Goal: Task Accomplishment & Management: Manage account settings

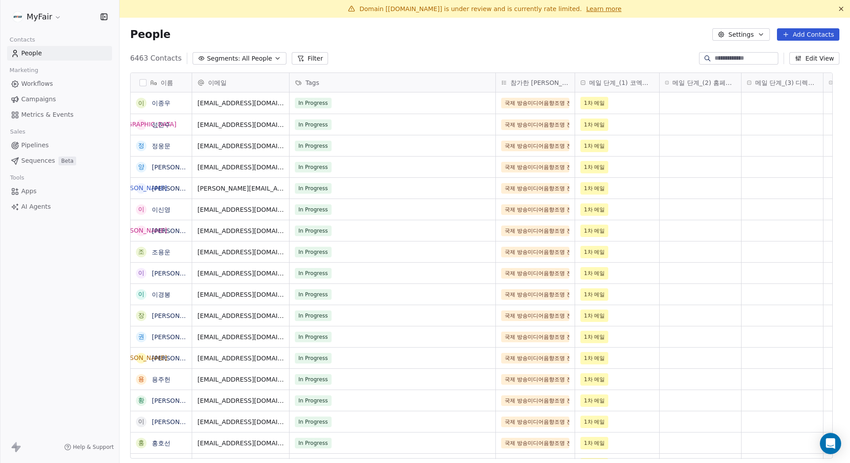
scroll to position [401, 717]
drag, startPoint x: 469, startPoint y: 9, endPoint x: 513, endPoint y: 18, distance: 45.1
click at [511, 12] on span "Domain [[DOMAIN_NAME]] is under review and is currently rate limited." at bounding box center [470, 8] width 222 height 7
click at [507, 38] on div "People Settings Add Contacts" at bounding box center [484, 34] width 709 height 12
click at [63, 103] on link "Campaigns" at bounding box center [59, 99] width 105 height 15
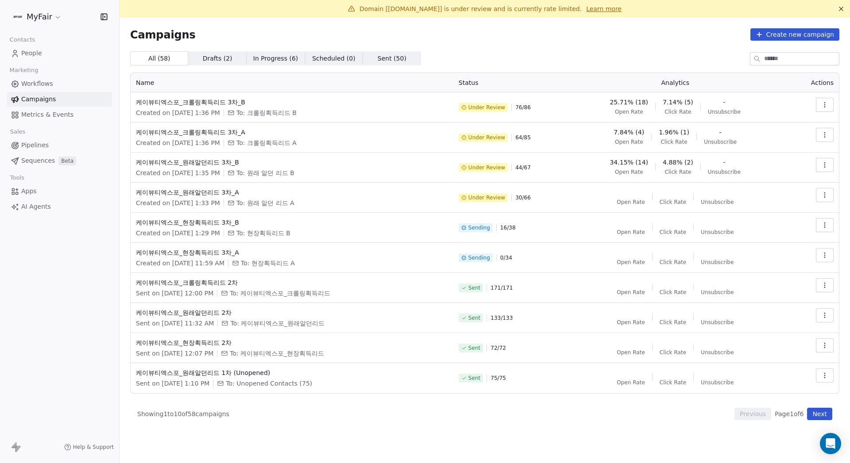
click at [613, 42] on div "Campaigns Create new campaign All ( 58 ) All ( 58 ) Drafts ( 2 ) Drafts ( 2 ) I…" at bounding box center [484, 224] width 709 height 392
click at [624, 18] on div "Campaigns Create new campaign All ( 58 ) All ( 58 ) Drafts ( 2 ) Drafts ( 2 ) I…" at bounding box center [484, 224] width 730 height 413
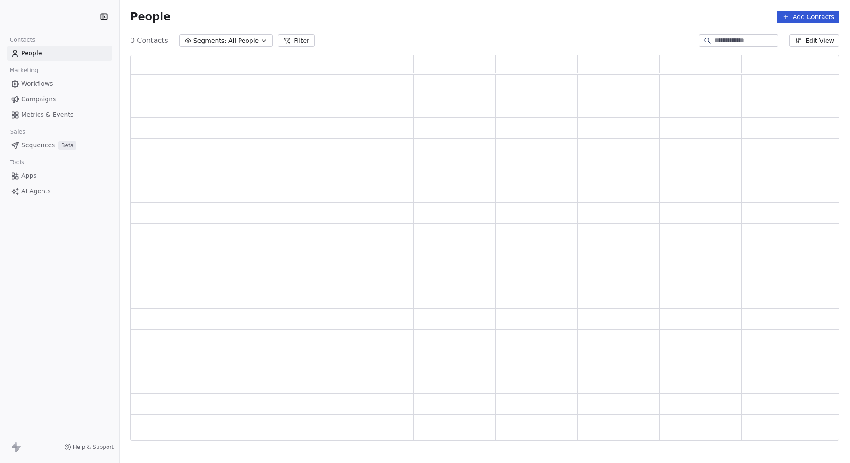
scroll to position [380, 702]
click at [831, 442] on icon "Open Intercom Messenger" at bounding box center [830, 444] width 10 height 12
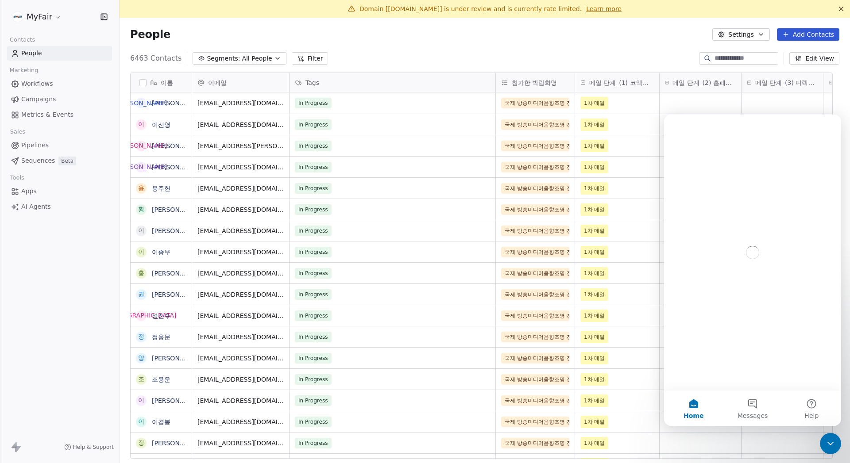
scroll to position [401, 717]
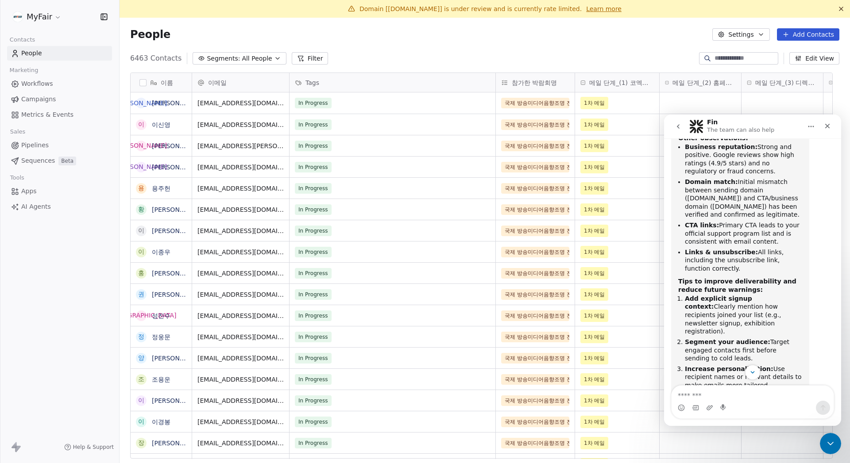
scroll to position [464, 0]
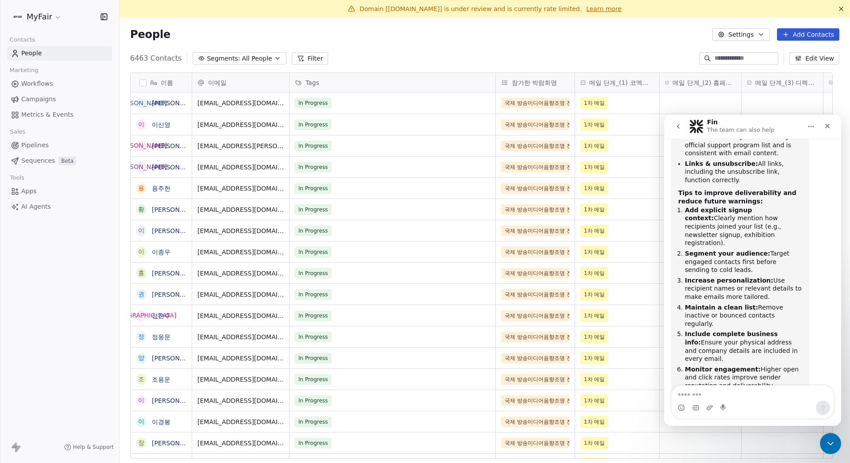
click at [747, 393] on textarea "Message…" at bounding box center [752, 393] width 162 height 15
type textarea "*"
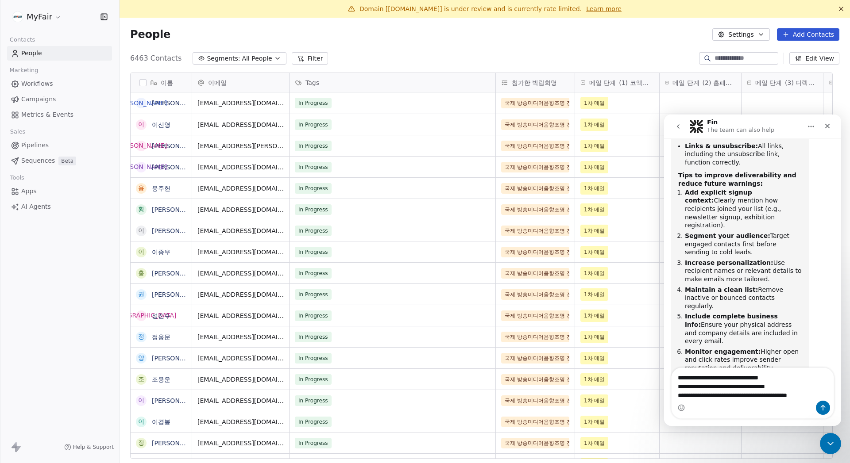
scroll to position [490, 0]
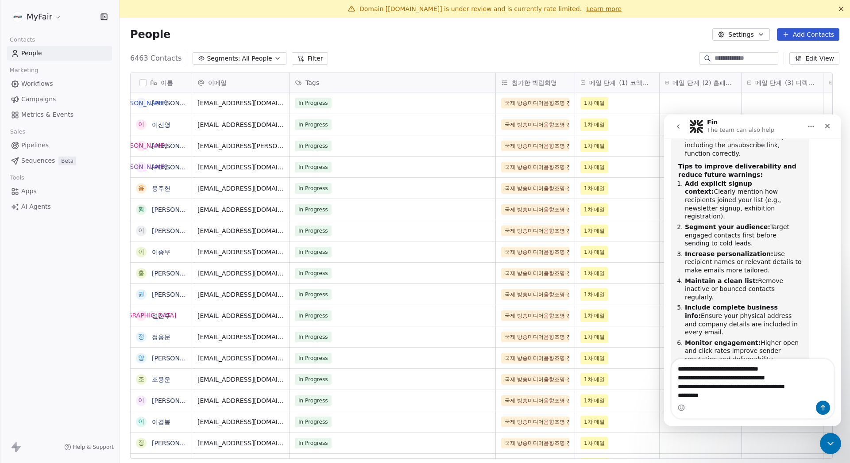
type textarea "**********"
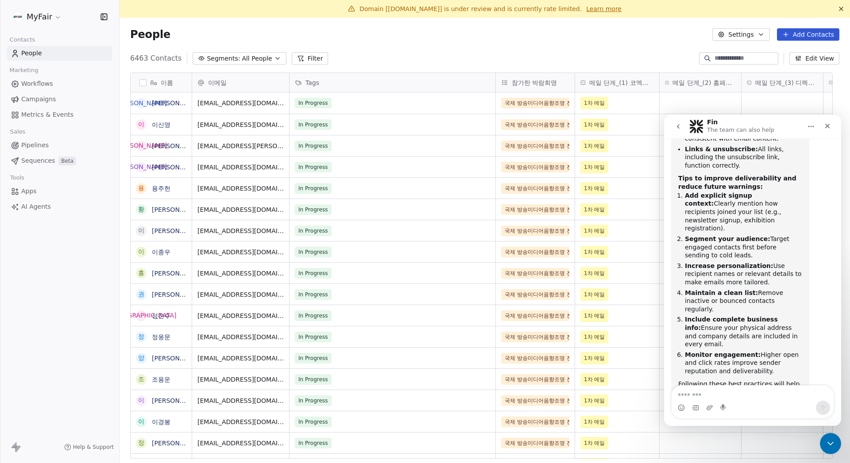
scroll to position [549, 0]
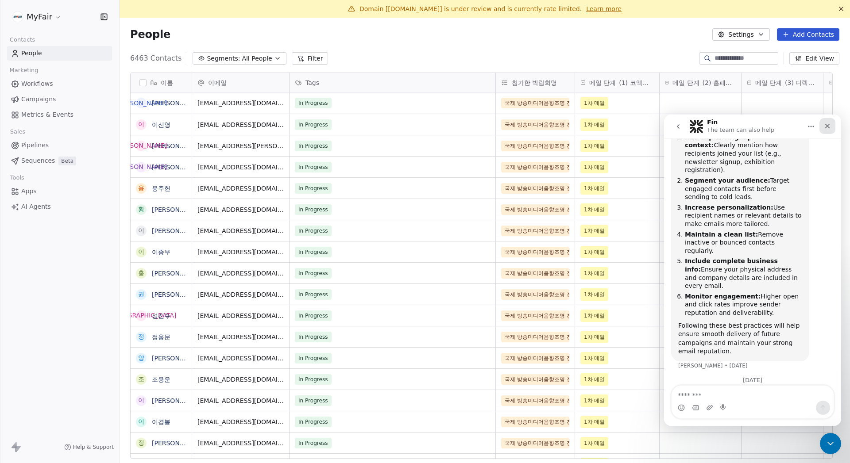
click at [830, 122] on div "Close" at bounding box center [827, 126] width 16 height 16
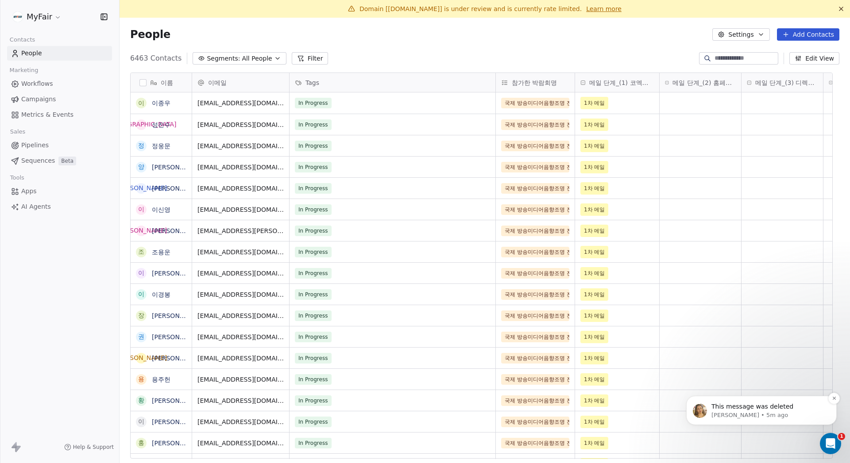
click at [771, 415] on p "Harinder • 5m ago" at bounding box center [768, 415] width 114 height 8
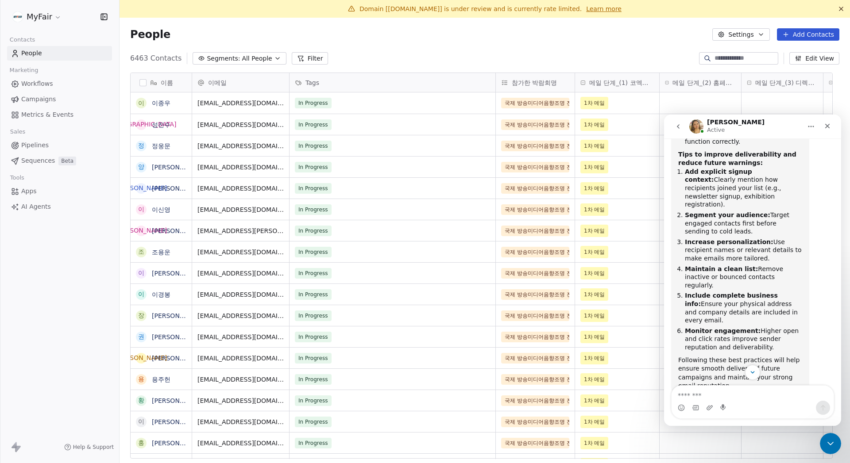
scroll to position [575, 0]
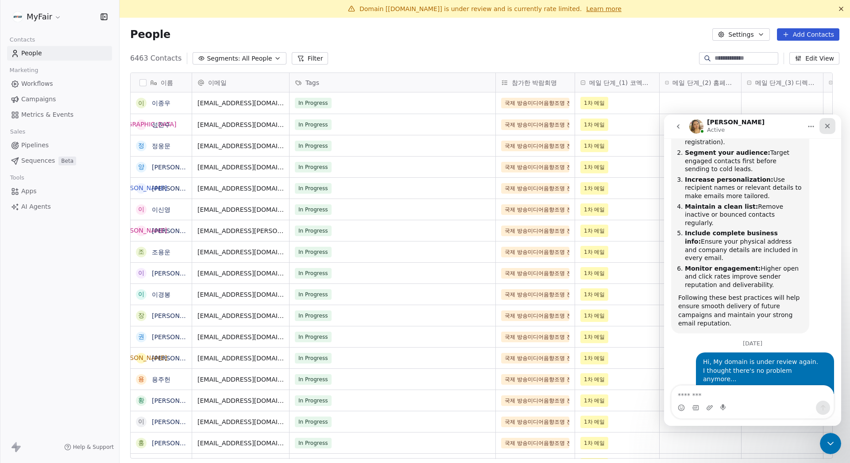
click at [826, 127] on icon "Close" at bounding box center [826, 126] width 7 height 7
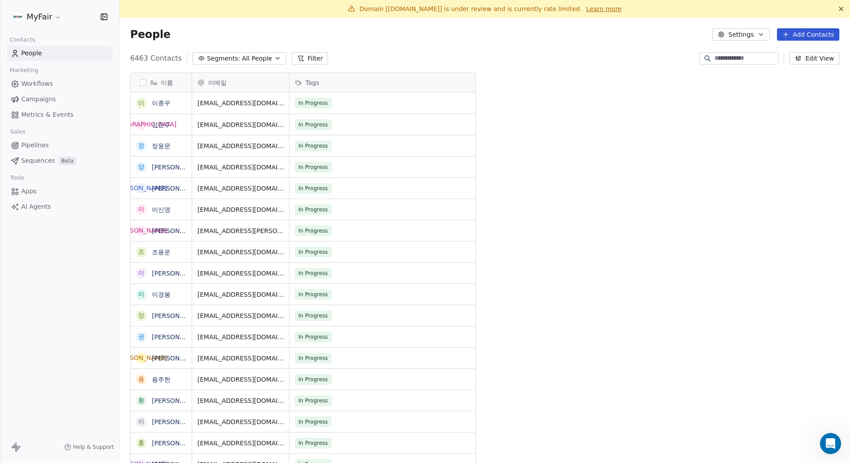
scroll to position [681, 360]
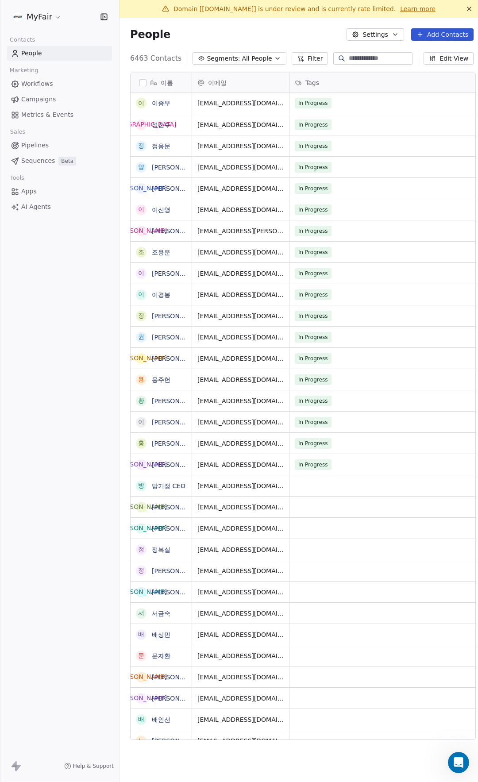
click at [36, 100] on span "Campaigns" at bounding box center [38, 99] width 35 height 9
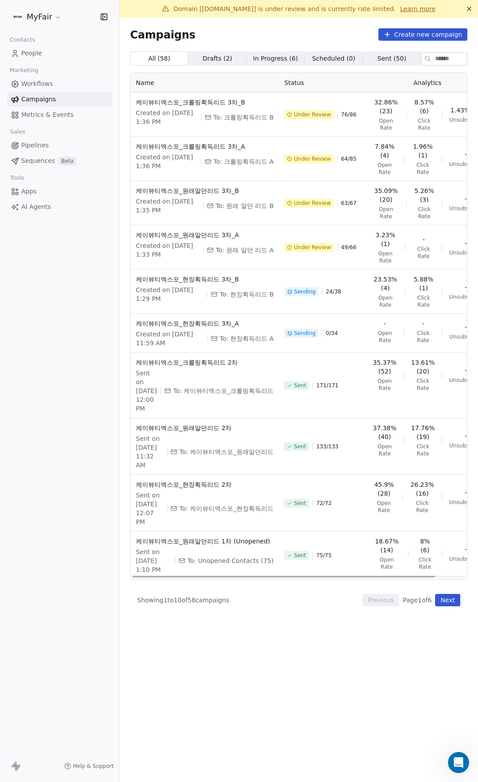
click at [294, 247] on span "Under Review" at bounding box center [312, 247] width 37 height 7
click at [198, 235] on span "케이뷰티엑스포_원래알던리드 3차_A" at bounding box center [205, 235] width 138 height 9
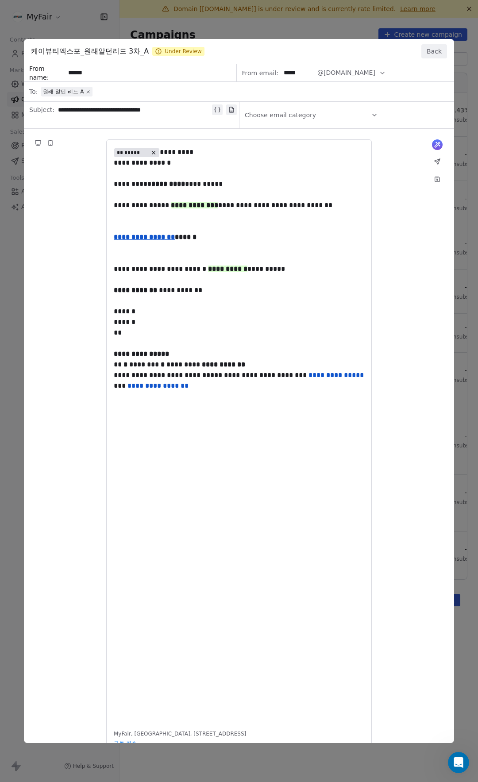
drag, startPoint x: 146, startPoint y: 177, endPoint x: 190, endPoint y: 197, distance: 47.7
click at [190, 197] on div "**********" at bounding box center [239, 403] width 430 height 678
click at [250, 225] on div "**********" at bounding box center [239, 403] width 430 height 678
click at [249, 232] on div "**********" at bounding box center [239, 403] width 430 height 678
drag, startPoint x: 249, startPoint y: 238, endPoint x: 138, endPoint y: 239, distance: 110.6
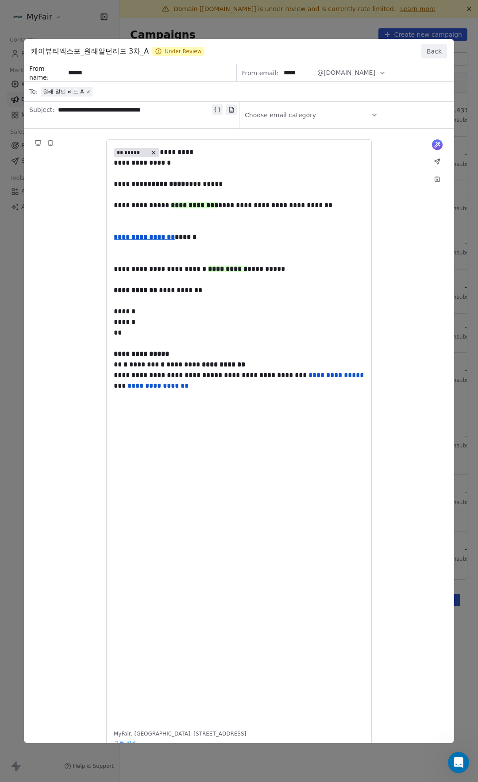
click at [138, 239] on div "**********" at bounding box center [239, 403] width 430 height 678
drag, startPoint x: 127, startPoint y: 236, endPoint x: 222, endPoint y: 241, distance: 95.3
click at [219, 241] on div "**********" at bounding box center [239, 403] width 430 height 678
click at [318, 20] on div "**********" at bounding box center [239, 391] width 478 height 782
click at [427, 47] on button "Back" at bounding box center [434, 51] width 26 height 14
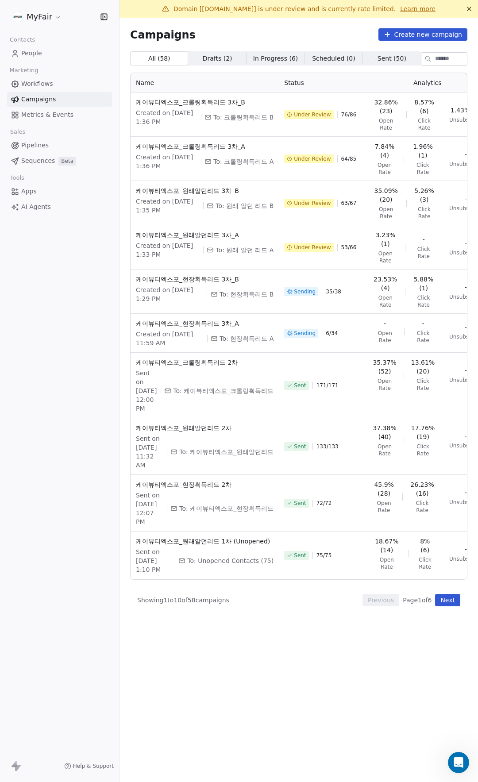
click at [325, 41] on div "Campaigns Create new campaign All ( 58 ) All ( 58 ) Drafts ( 2 ) Drafts ( 2 ) I…" at bounding box center [298, 374] width 337 height 693
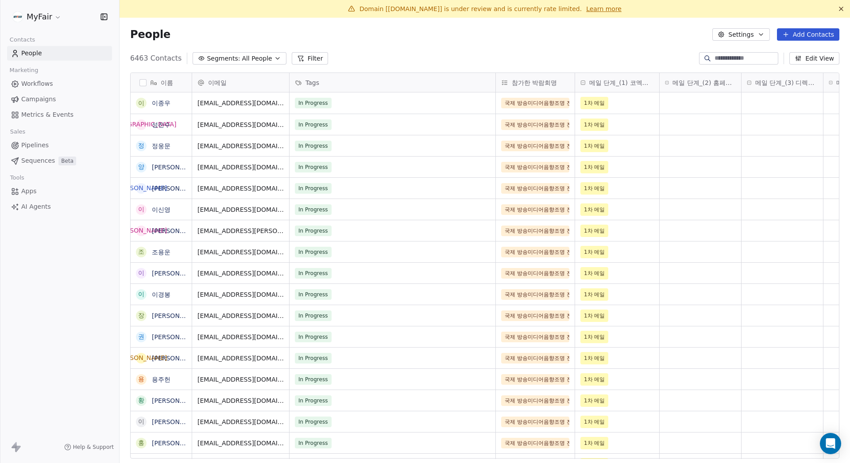
scroll to position [401, 717]
click at [428, 49] on div "People Settings Add Contacts" at bounding box center [484, 35] width 730 height 34
click at [484, 45] on div "People Settings Add Contacts" at bounding box center [484, 35] width 730 height 34
click at [830, 446] on icon "Open Intercom Messenger" at bounding box center [830, 444] width 10 height 12
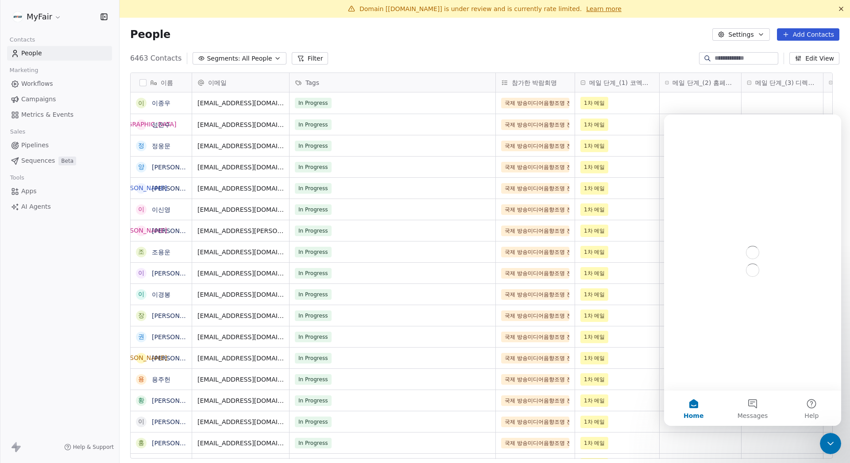
scroll to position [0, 0]
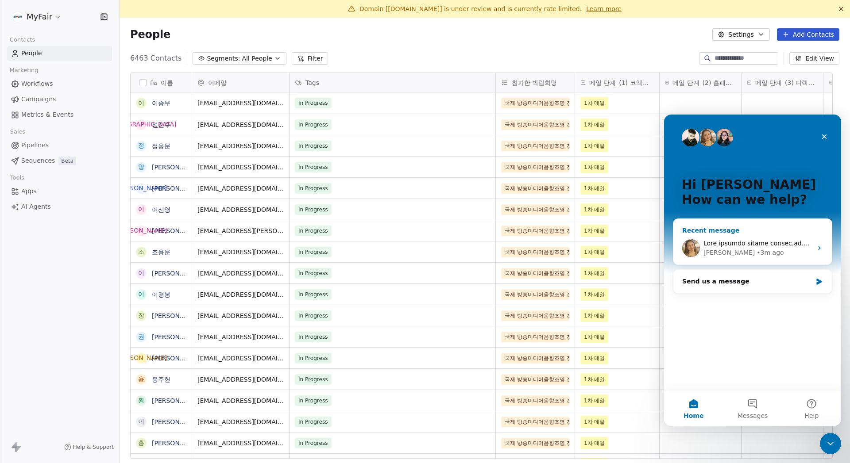
click at [756, 250] on div "• 3m ago" at bounding box center [769, 252] width 27 height 9
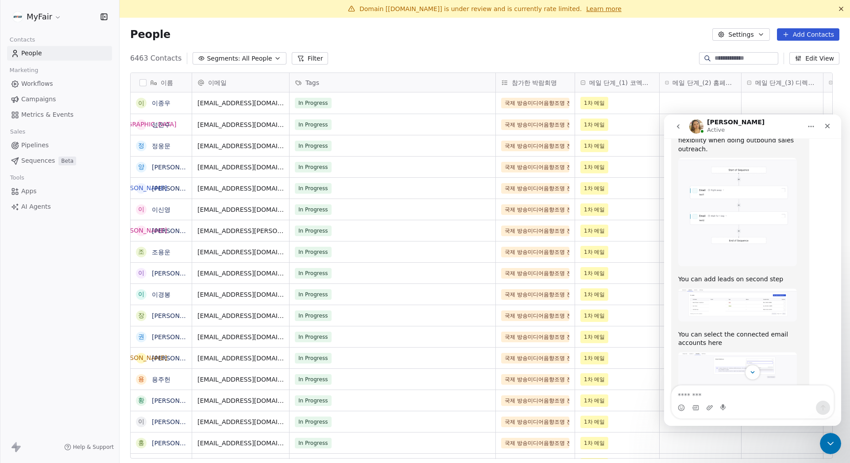
scroll to position [1372, 0]
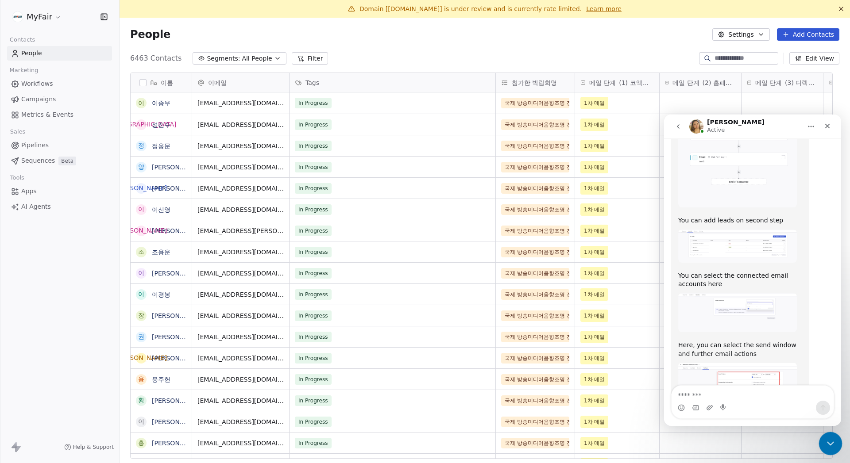
click at [823, 442] on icon "Close Intercom Messenger" at bounding box center [828, 442] width 11 height 11
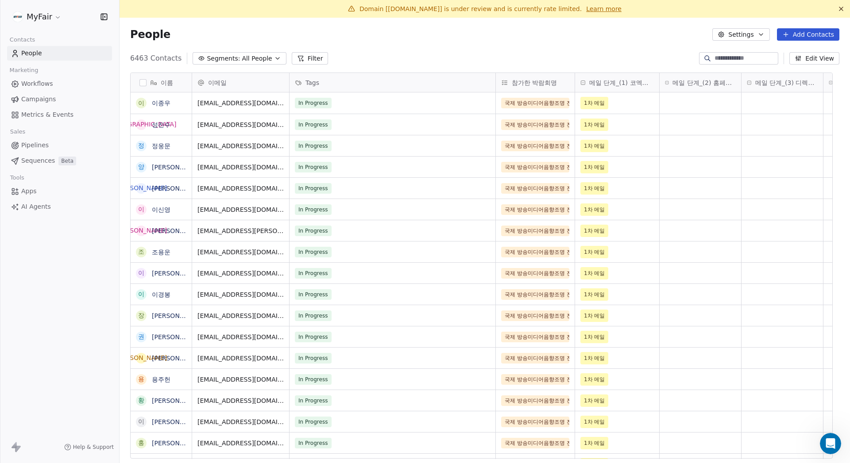
click at [42, 13] on html "MyFair Contacts People Marketing Workflows Campaigns Metrics & Events Sales Pip…" at bounding box center [425, 231] width 850 height 463
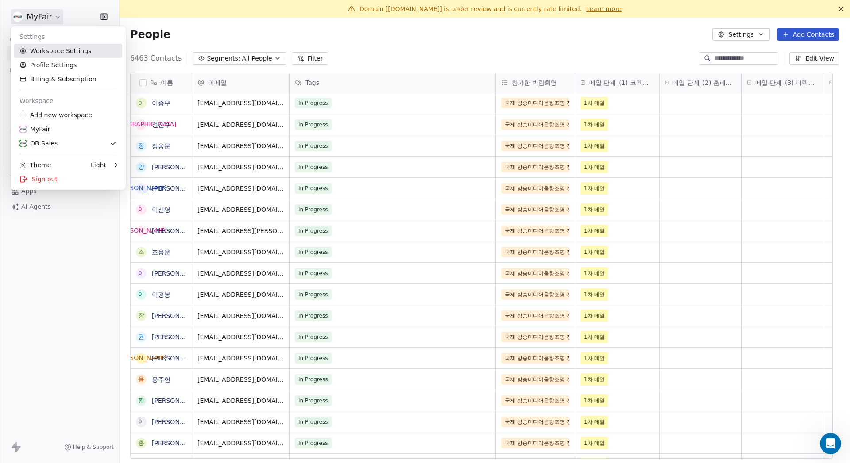
click at [60, 51] on link "Workspace Settings" at bounding box center [68, 51] width 108 height 14
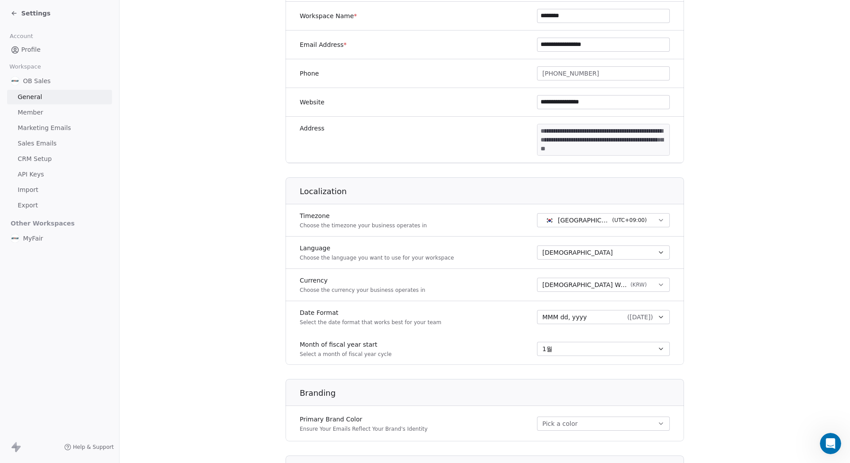
scroll to position [313, 0]
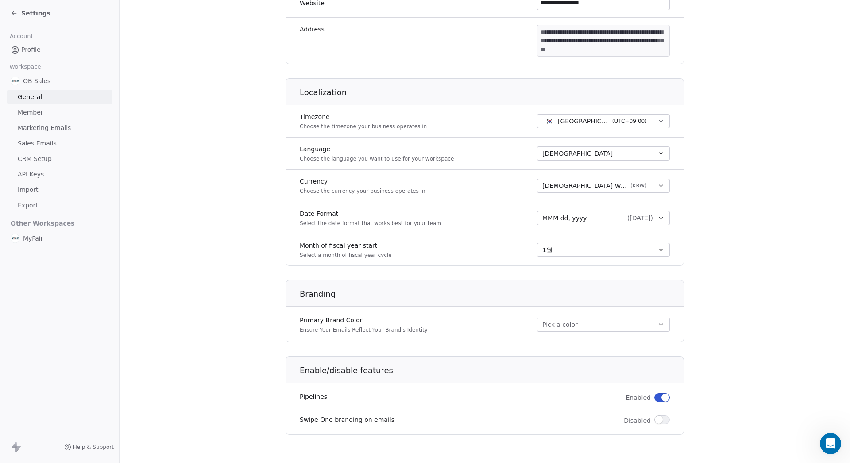
click at [60, 129] on span "Marketing Emails" at bounding box center [44, 127] width 53 height 9
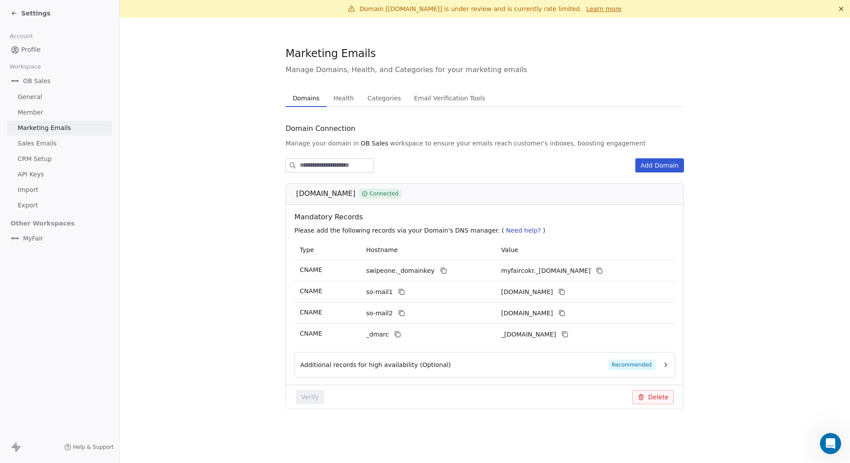
click at [59, 141] on link "Sales Emails" at bounding box center [59, 143] width 105 height 15
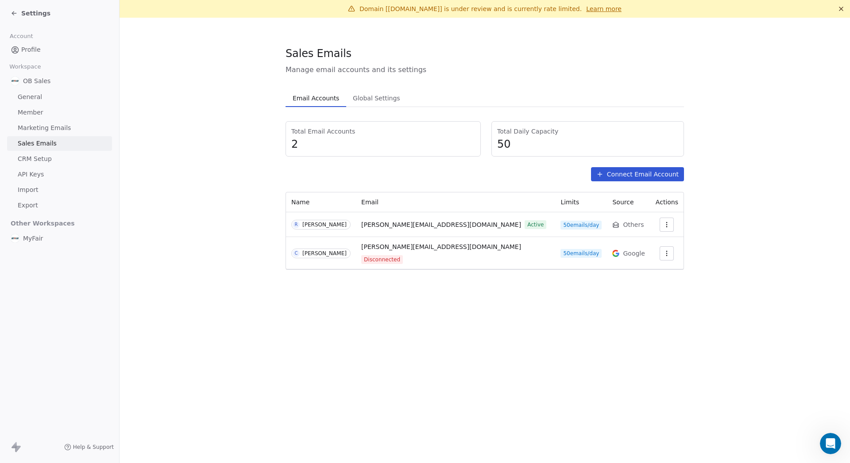
click at [56, 102] on link "General" at bounding box center [59, 97] width 105 height 15
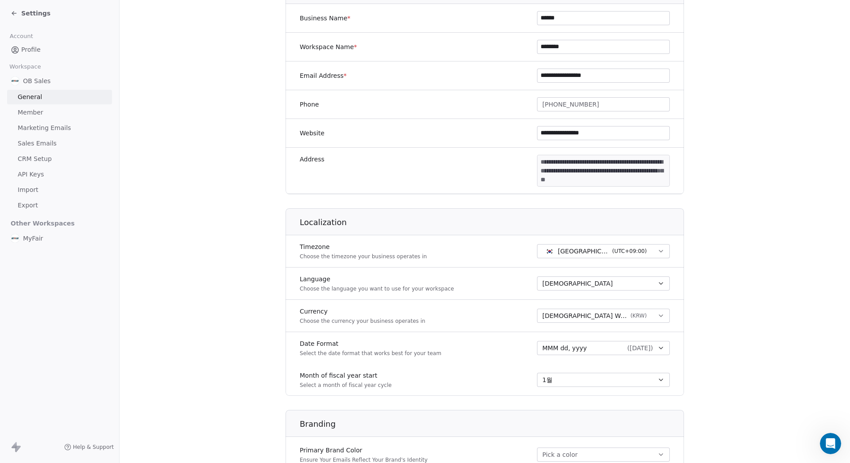
scroll to position [313, 0]
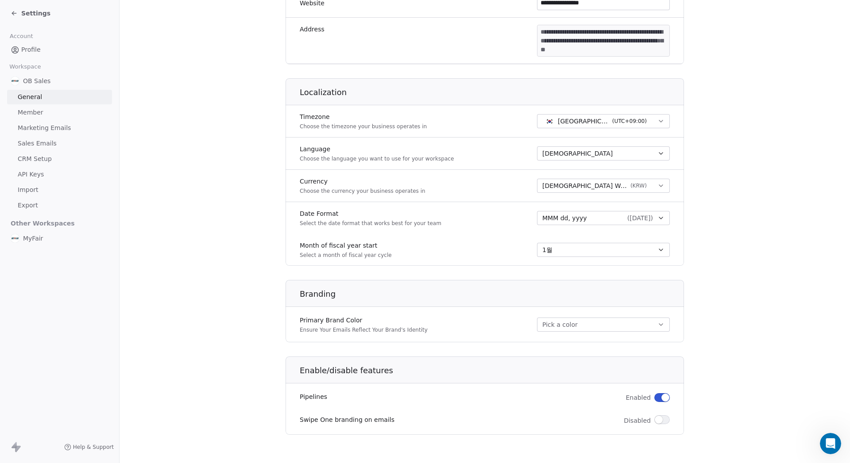
click at [419, 49] on div "**********" at bounding box center [484, 41] width 398 height 46
